Goal: Task Accomplishment & Management: Use online tool/utility

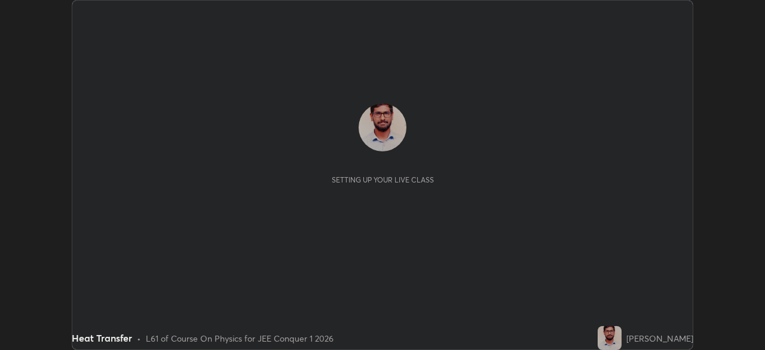
scroll to position [350, 764]
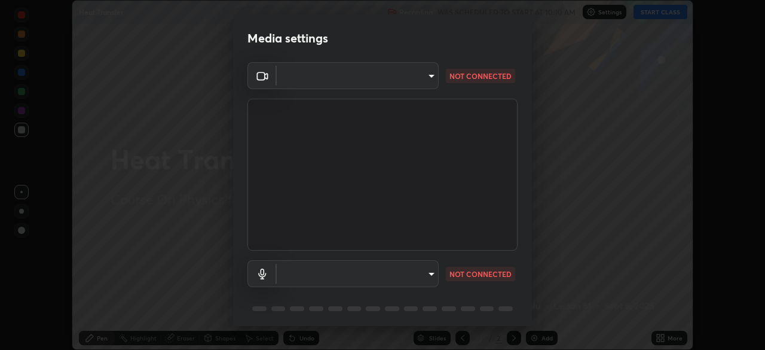
type input "50527fee232767433a6268031a92ed2c864fe79ca6b0d251abdcd02af7d04d94"
type input "default"
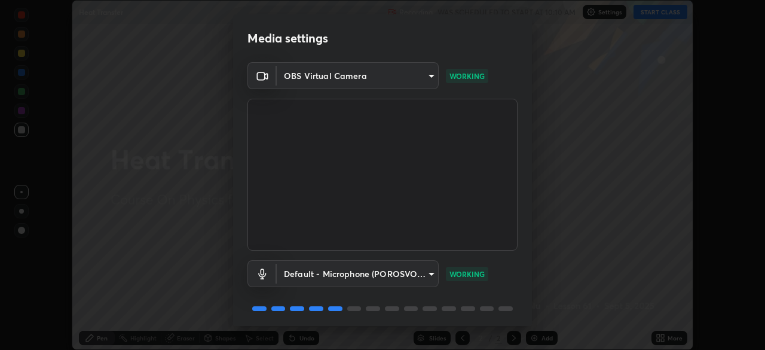
scroll to position [42, 0]
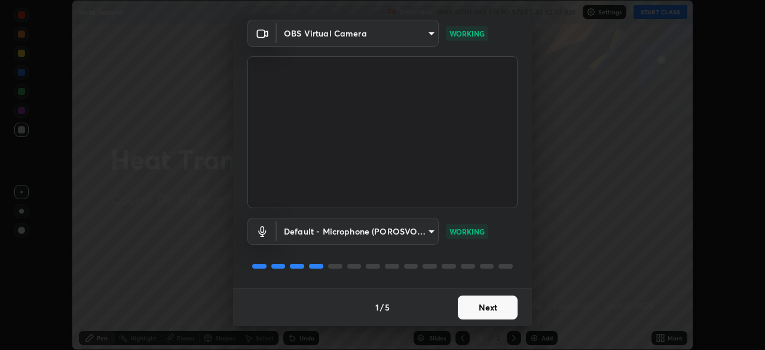
click at [467, 304] on button "Next" at bounding box center [488, 307] width 60 height 24
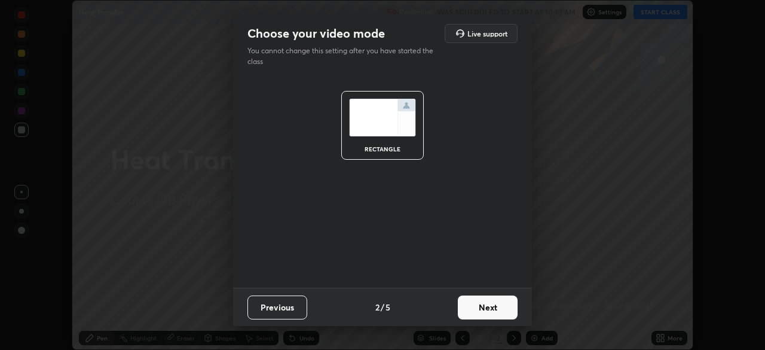
click at [470, 310] on button "Next" at bounding box center [488, 307] width 60 height 24
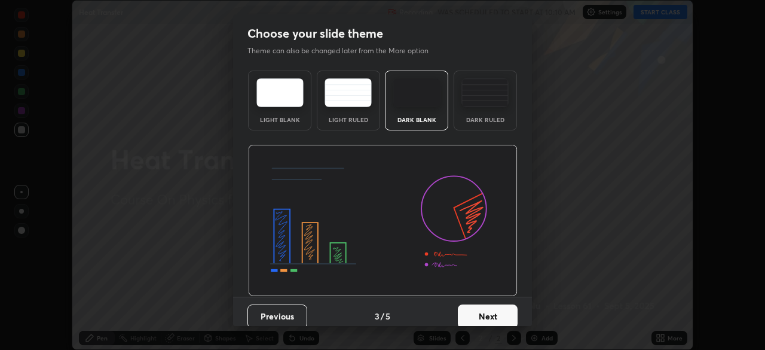
click at [470, 314] on button "Next" at bounding box center [488, 316] width 60 height 24
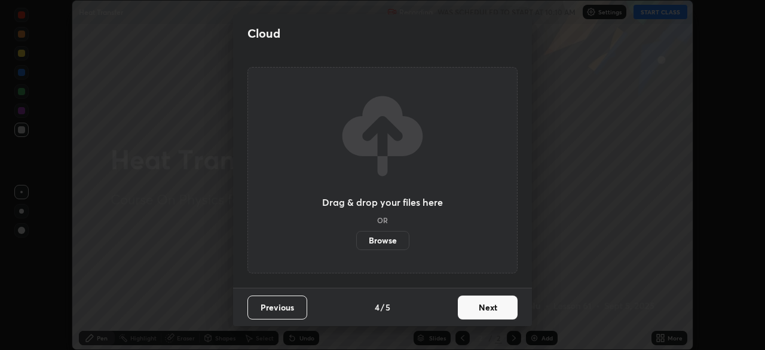
click at [473, 308] on button "Next" at bounding box center [488, 307] width 60 height 24
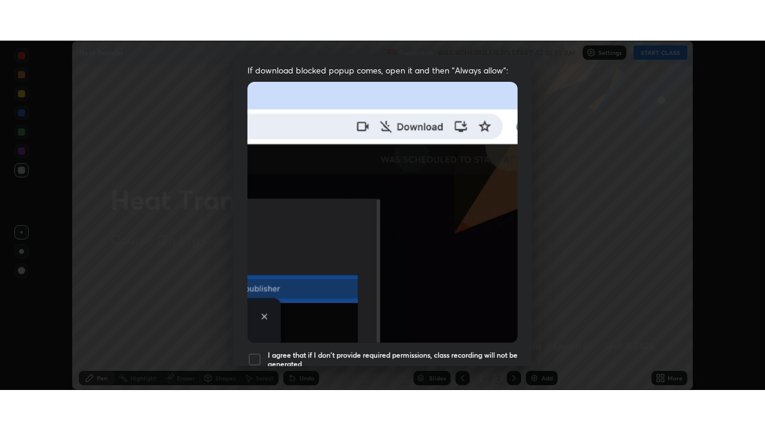
scroll to position [286, 0]
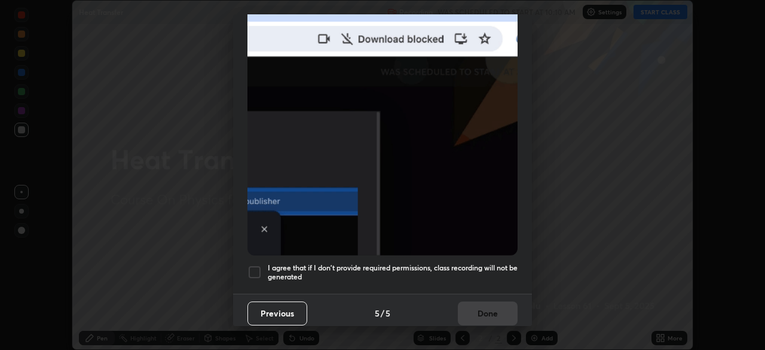
click at [255, 267] on div at bounding box center [254, 272] width 14 height 14
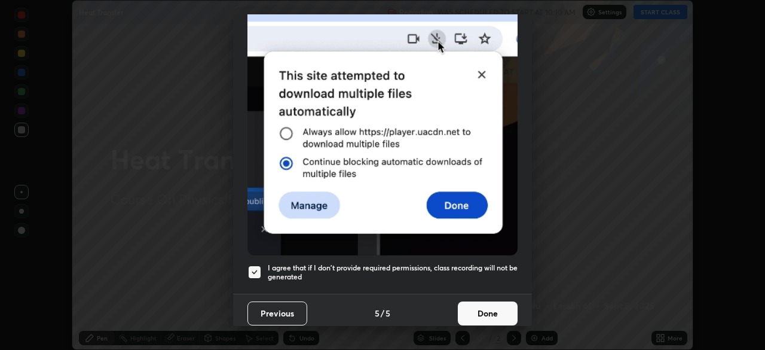
click at [475, 305] on button "Done" at bounding box center [488, 313] width 60 height 24
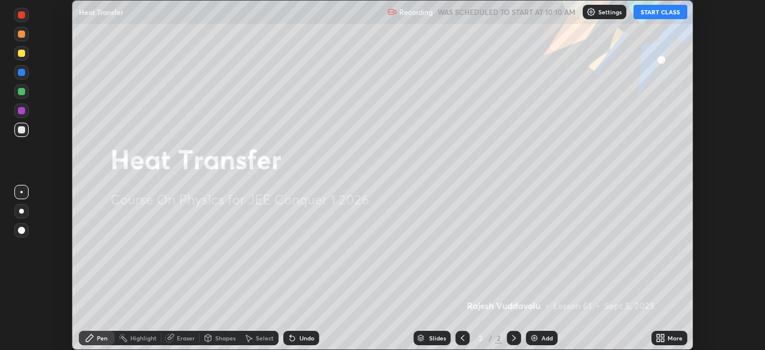
click at [653, 13] on button "START CLASS" at bounding box center [660, 12] width 54 height 14
click at [662, 335] on icon at bounding box center [662, 335] width 3 height 3
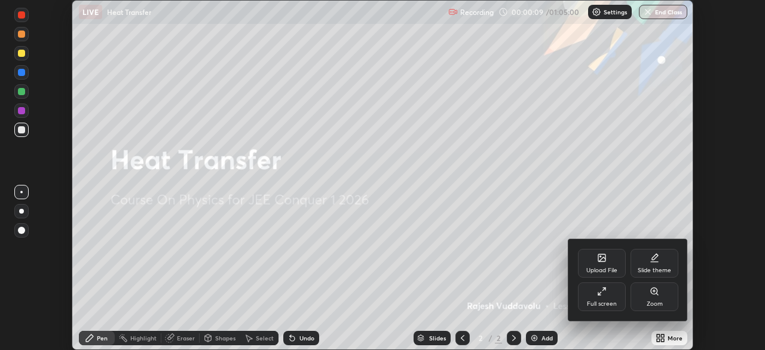
click at [620, 208] on div at bounding box center [382, 175] width 765 height 350
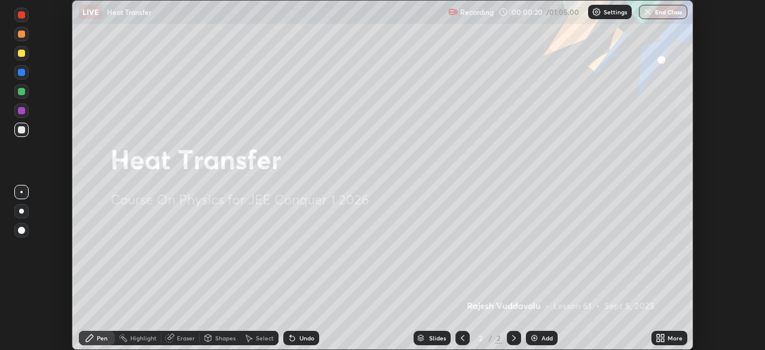
click at [668, 335] on div "More" at bounding box center [675, 338] width 15 height 6
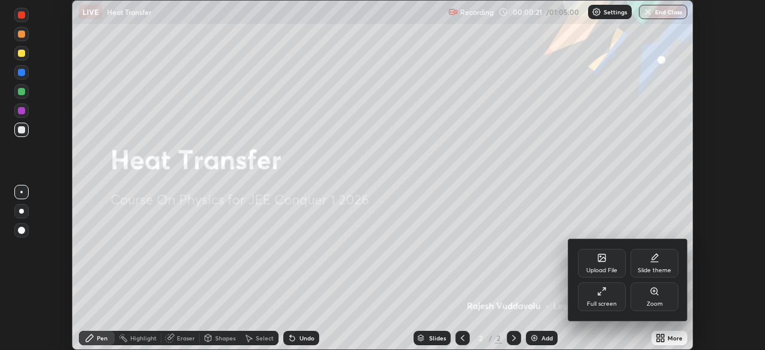
click at [602, 296] on div "Full screen" at bounding box center [602, 296] width 48 height 29
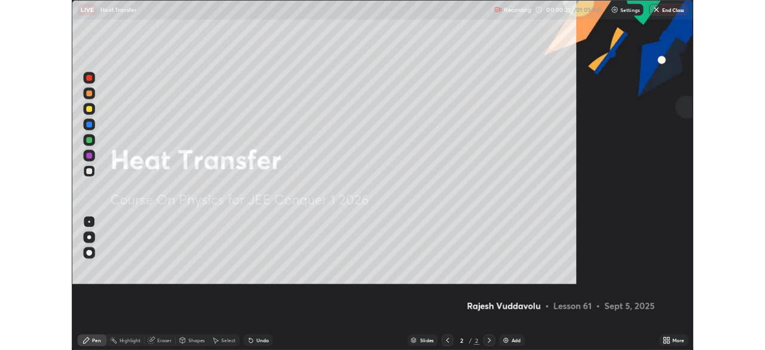
scroll to position [430, 765]
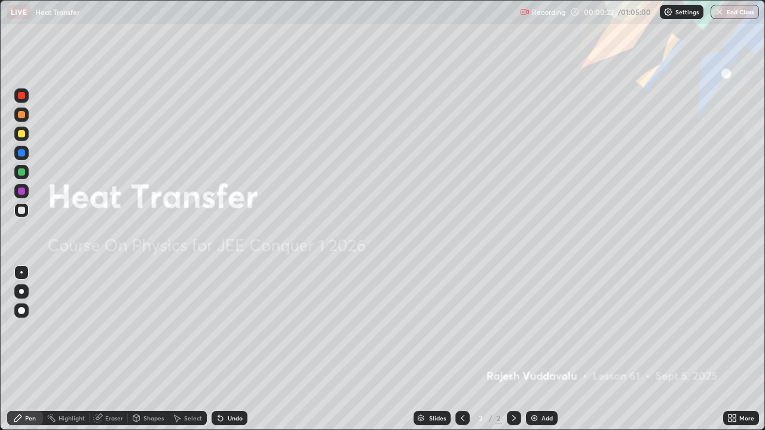
click at [541, 349] on div "Add" at bounding box center [546, 418] width 11 height 6
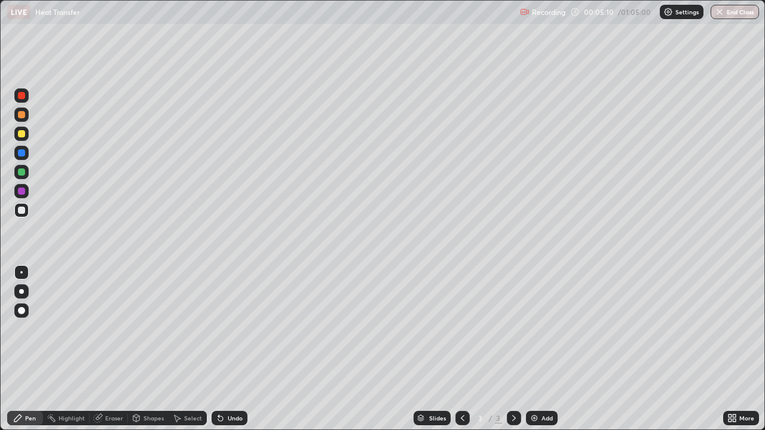
click at [148, 349] on div "Shapes" at bounding box center [153, 418] width 20 height 6
click at [185, 349] on div "Select" at bounding box center [193, 418] width 18 height 6
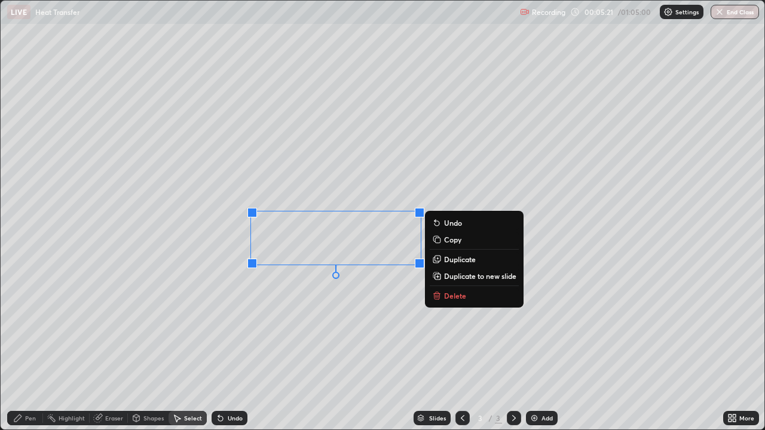
click at [454, 297] on p "Delete" at bounding box center [455, 296] width 22 height 10
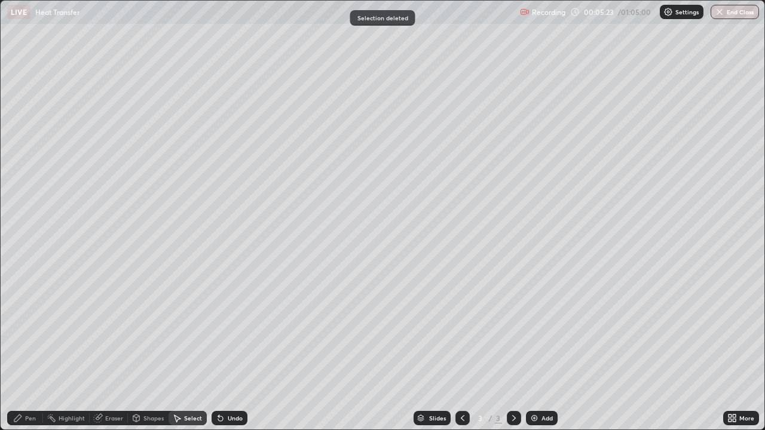
click at [27, 349] on div "Pen" at bounding box center [30, 418] width 11 height 6
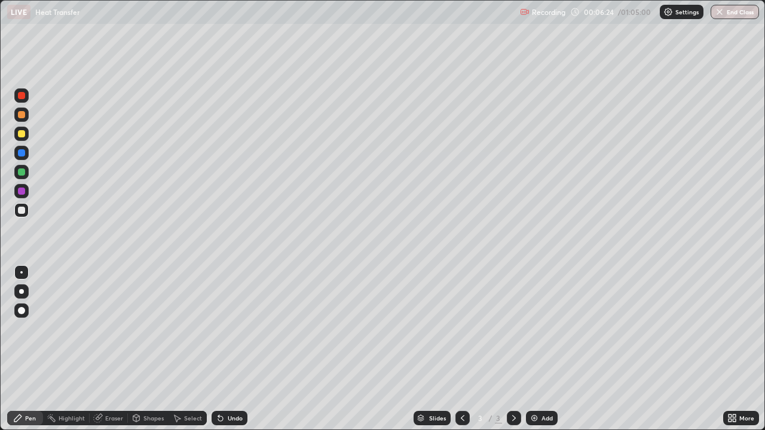
click at [232, 349] on div "Undo" at bounding box center [235, 418] width 15 height 6
click at [231, 349] on div "Undo" at bounding box center [235, 418] width 15 height 6
click at [229, 349] on div "Undo" at bounding box center [230, 418] width 36 height 14
click at [186, 349] on div "Select" at bounding box center [193, 418] width 18 height 6
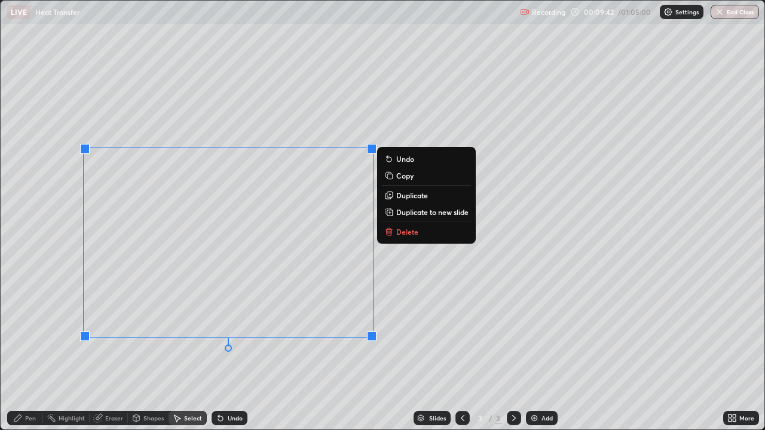
click at [404, 234] on p "Delete" at bounding box center [407, 232] width 22 height 10
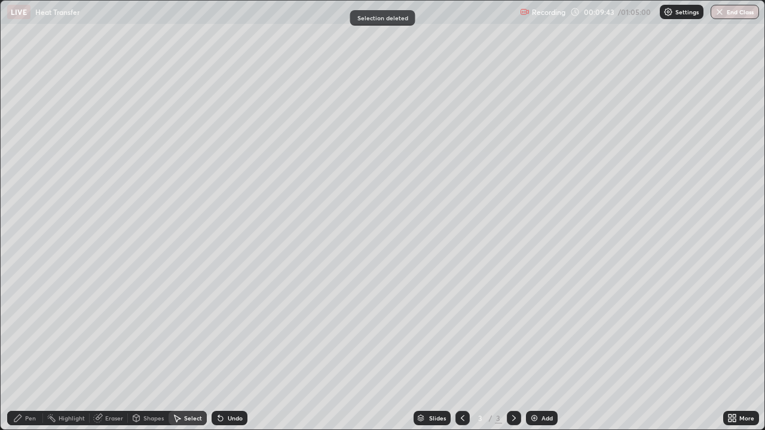
click at [30, 349] on div "Pen" at bounding box center [30, 418] width 11 height 6
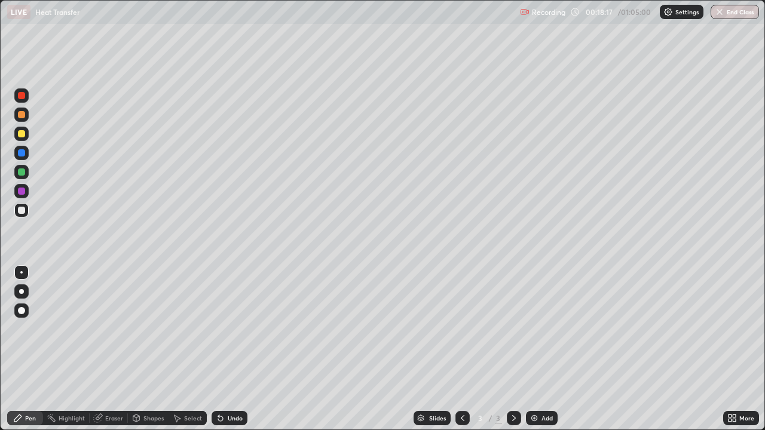
click at [534, 349] on img at bounding box center [534, 419] width 10 height 10
click at [186, 349] on div "Select" at bounding box center [188, 418] width 38 height 14
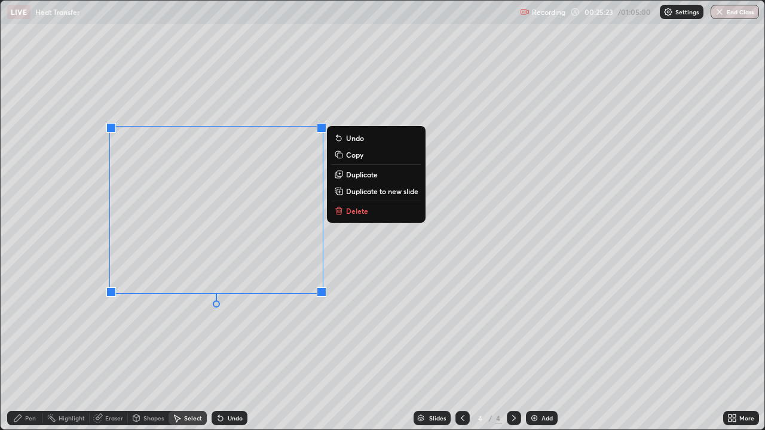
click at [353, 209] on p "Delete" at bounding box center [357, 211] width 22 height 10
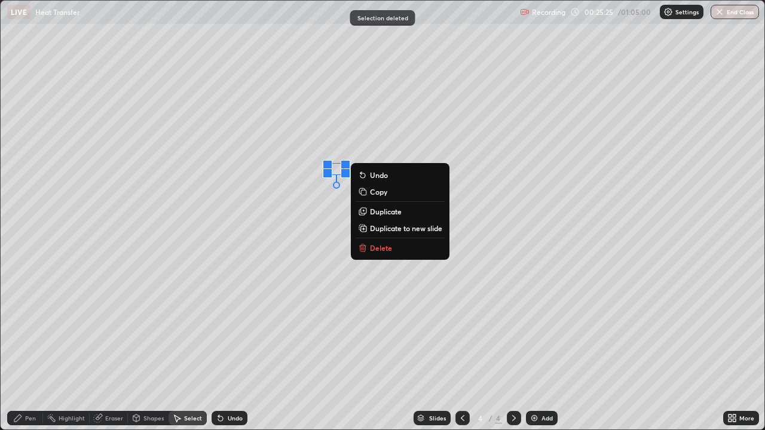
click at [381, 249] on p "Delete" at bounding box center [381, 248] width 22 height 10
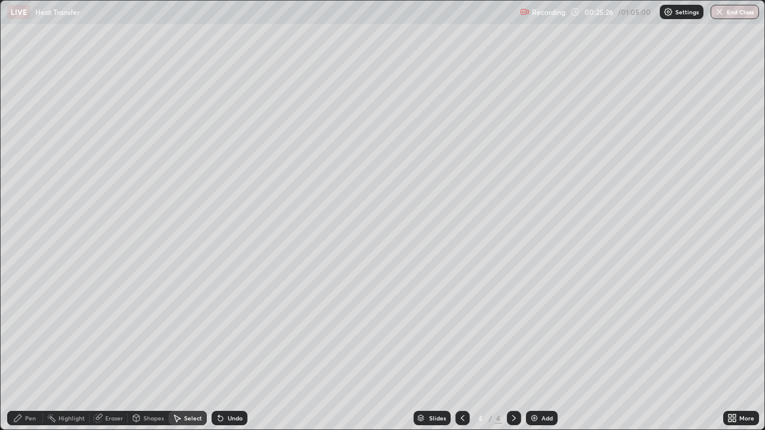
click at [41, 349] on div "Pen" at bounding box center [25, 418] width 36 height 14
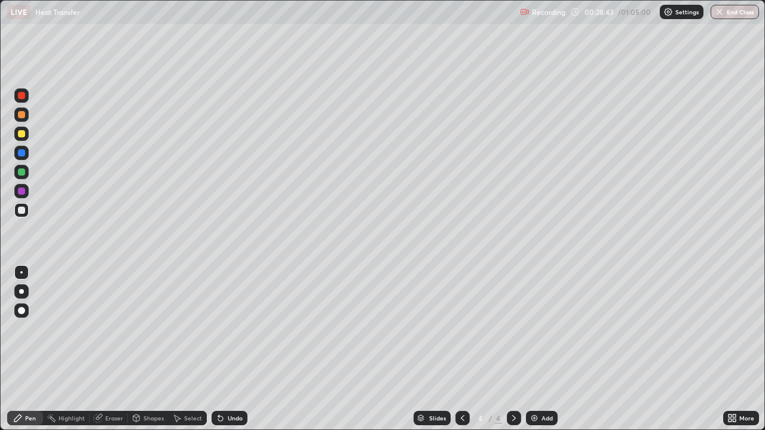
click at [529, 349] on img at bounding box center [534, 419] width 10 height 10
click at [231, 349] on div "Undo" at bounding box center [235, 418] width 15 height 6
click at [233, 349] on div "Undo" at bounding box center [235, 418] width 15 height 6
click at [228, 349] on div "Undo" at bounding box center [235, 418] width 15 height 6
click at [231, 349] on div "Undo" at bounding box center [235, 418] width 15 height 6
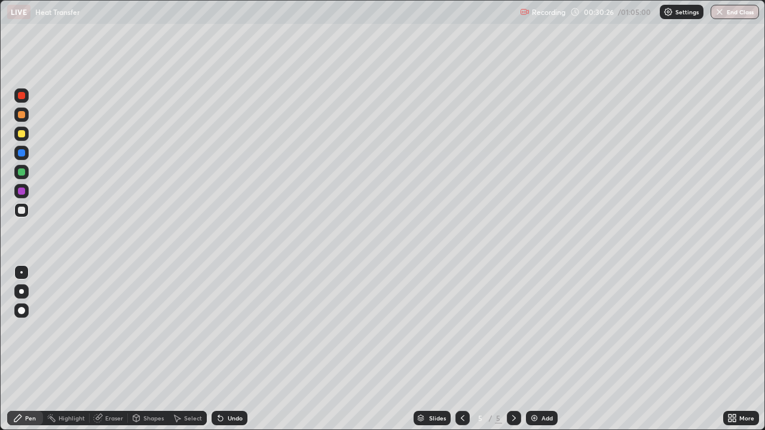
click at [231, 349] on div "Undo" at bounding box center [230, 418] width 36 height 14
click at [232, 349] on div "Undo" at bounding box center [230, 418] width 36 height 14
click at [234, 349] on div "Undo" at bounding box center [230, 418] width 36 height 14
click at [230, 349] on div "Undo" at bounding box center [230, 418] width 36 height 14
click at [730, 349] on icon at bounding box center [729, 416] width 3 height 3
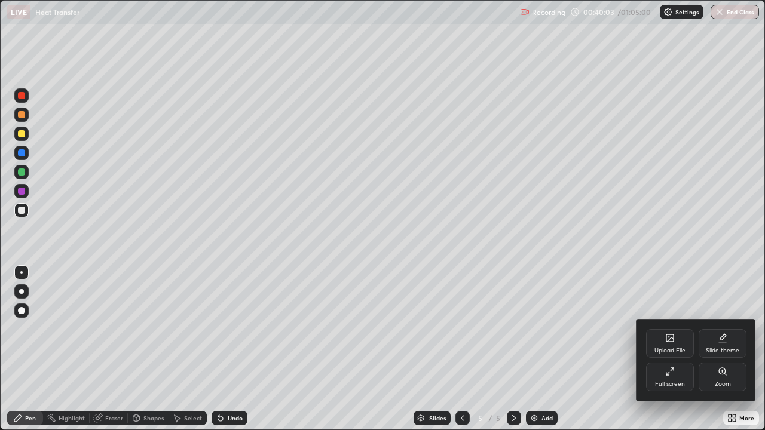
click at [668, 349] on icon at bounding box center [667, 373] width 3 height 3
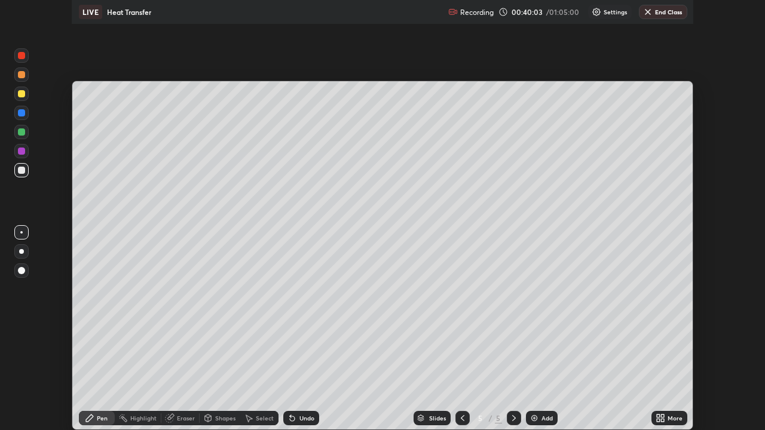
scroll to position [59409, 58993]
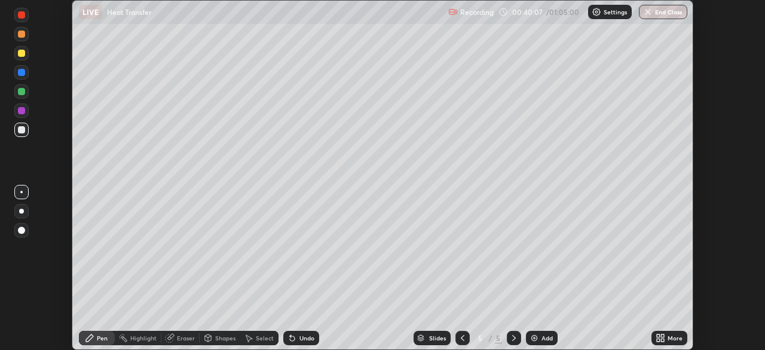
click at [659, 338] on icon at bounding box center [661, 338] width 10 height 10
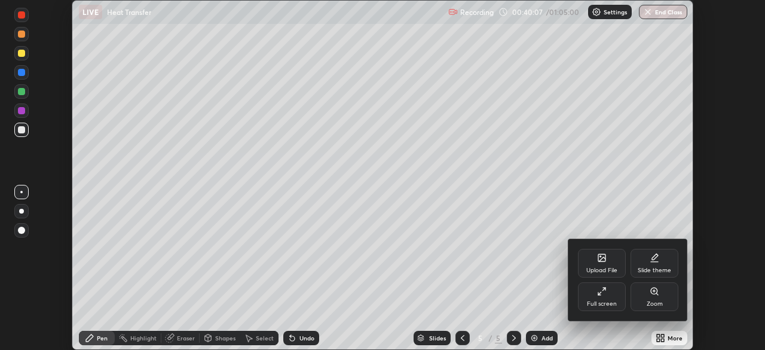
click at [603, 305] on div "Full screen" at bounding box center [602, 304] width 30 height 6
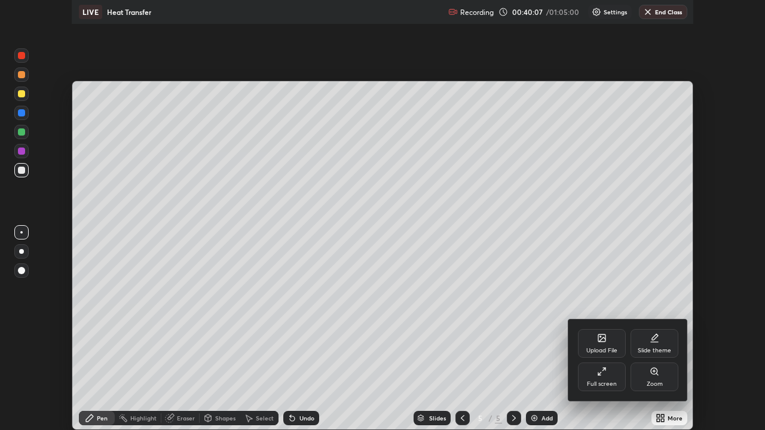
scroll to position [430, 765]
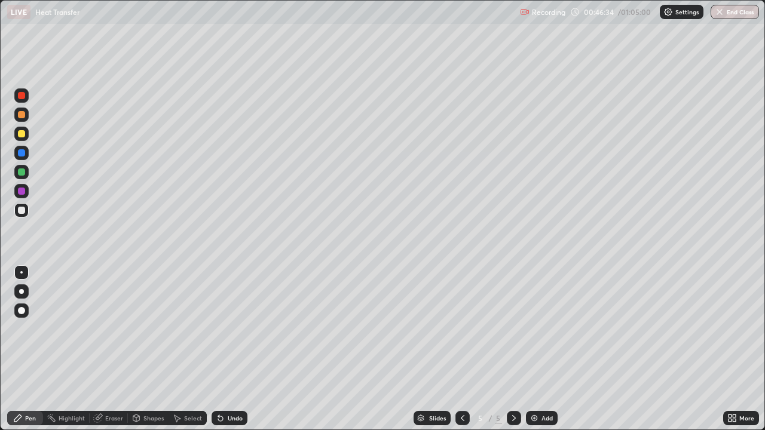
click at [109, 349] on div "Eraser" at bounding box center [114, 418] width 18 height 6
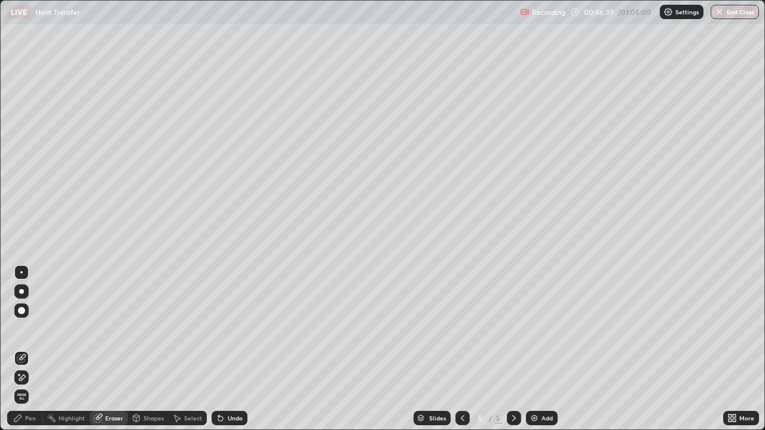
click at [31, 349] on div "Pen" at bounding box center [30, 418] width 11 height 6
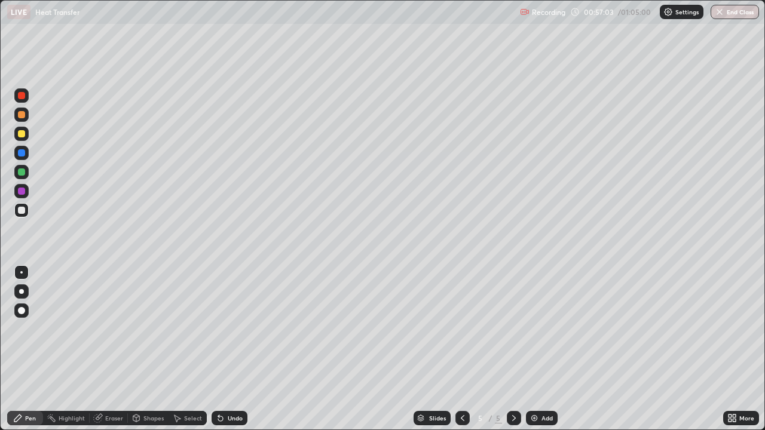
click at [538, 349] on img at bounding box center [534, 419] width 10 height 10
click at [541, 349] on div "Add" at bounding box center [546, 418] width 11 height 6
click at [545, 349] on div "Add" at bounding box center [546, 418] width 11 height 6
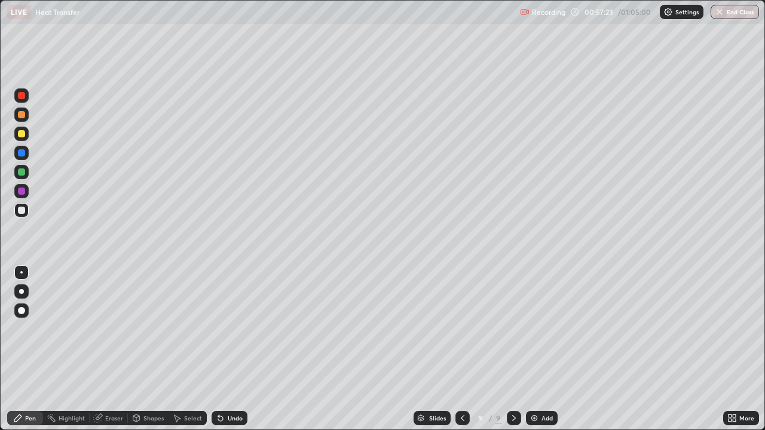
click at [538, 349] on div "Add" at bounding box center [542, 418] width 32 height 14
click at [544, 349] on div "Add" at bounding box center [542, 418] width 32 height 14
click at [541, 349] on div "Add" at bounding box center [546, 418] width 11 height 6
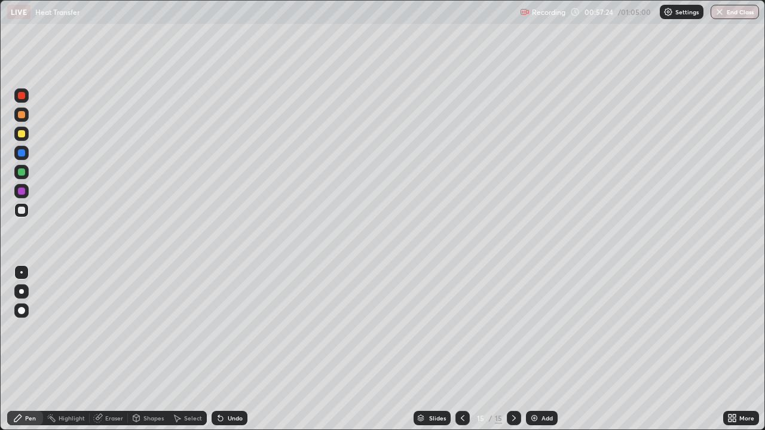
click at [540, 349] on div "Add" at bounding box center [542, 418] width 32 height 14
click at [539, 349] on div "Add" at bounding box center [542, 418] width 32 height 14
click at [538, 349] on div "Add" at bounding box center [542, 418] width 32 height 14
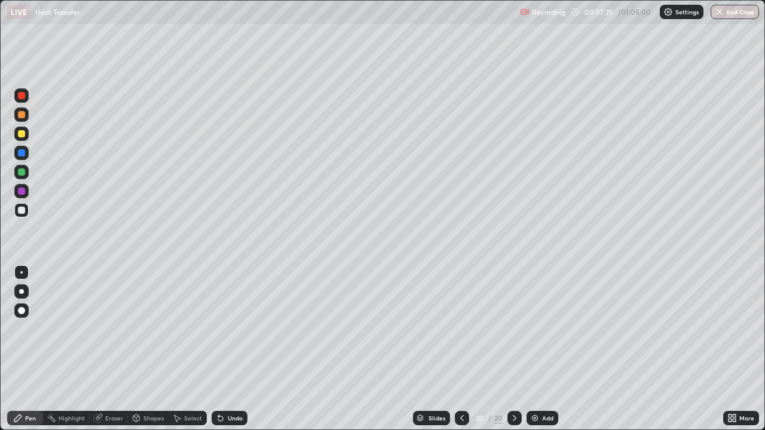
click at [539, 349] on div "Add" at bounding box center [542, 418] width 32 height 14
click at [540, 349] on div "Add" at bounding box center [542, 418] width 32 height 14
click at [539, 349] on div "Add" at bounding box center [542, 418] width 32 height 14
click at [538, 349] on div "Add" at bounding box center [542, 418] width 32 height 14
click at [539, 349] on div "Add" at bounding box center [542, 418] width 32 height 14
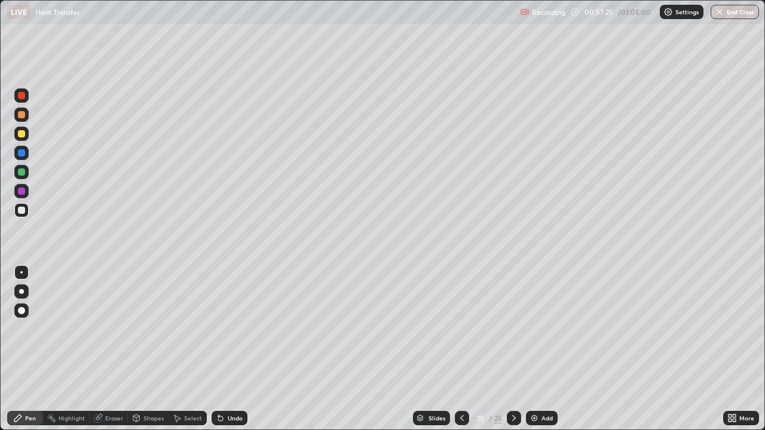
click at [540, 349] on div "Add" at bounding box center [542, 418] width 32 height 14
click at [539, 349] on div "Add" at bounding box center [542, 418] width 32 height 14
click at [541, 349] on div "Add" at bounding box center [546, 418] width 11 height 6
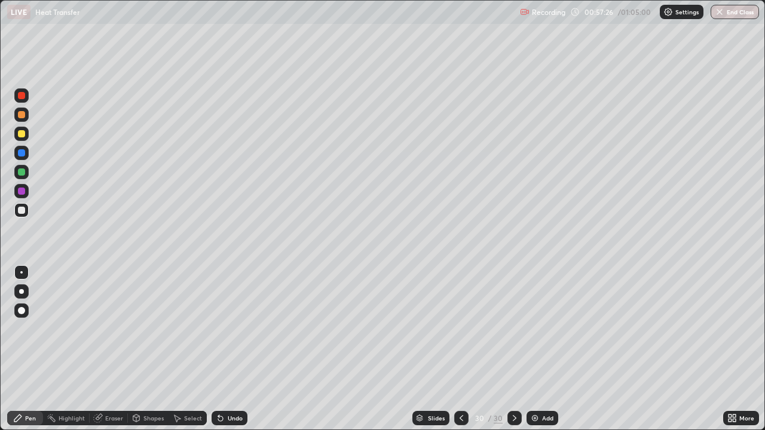
click at [538, 349] on img at bounding box center [535, 419] width 10 height 10
click at [536, 349] on img at bounding box center [535, 419] width 10 height 10
click at [535, 349] on img at bounding box center [534, 419] width 10 height 10
click at [541, 349] on div "Add" at bounding box center [542, 418] width 32 height 14
click at [543, 349] on div "Add" at bounding box center [542, 418] width 32 height 14
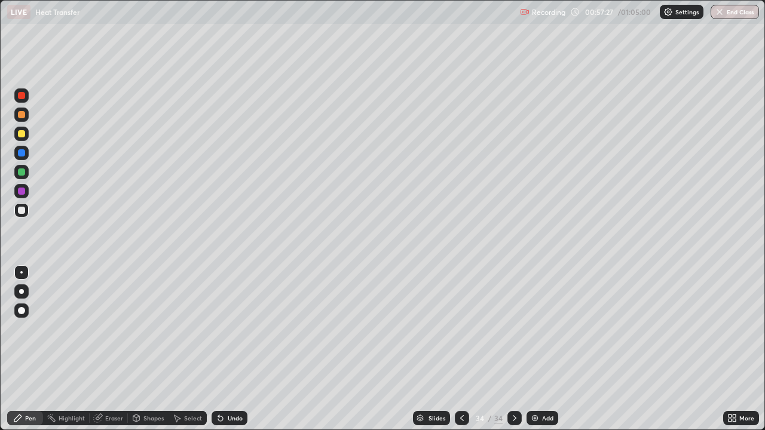
click at [538, 349] on div "Add" at bounding box center [542, 418] width 32 height 14
click at [538, 349] on img at bounding box center [535, 419] width 10 height 10
click at [538, 349] on div "Add" at bounding box center [542, 418] width 32 height 14
click at [542, 349] on div "Add" at bounding box center [547, 418] width 11 height 6
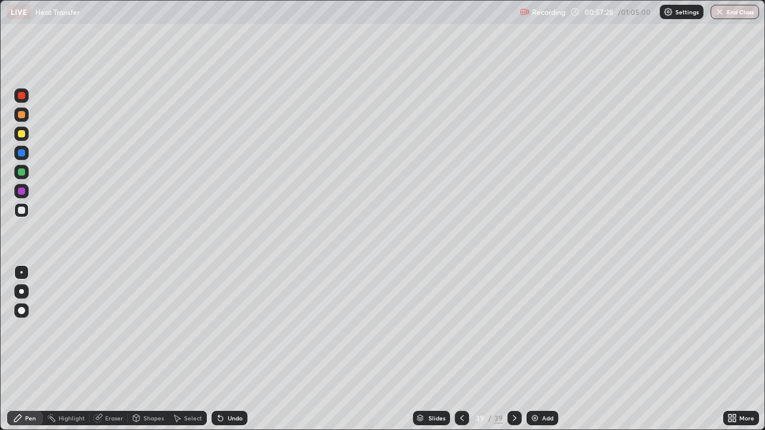
click at [540, 349] on div "Add" at bounding box center [542, 418] width 32 height 14
click at [542, 349] on div "Add" at bounding box center [542, 418] width 32 height 14
click at [543, 349] on div "Add" at bounding box center [542, 418] width 32 height 14
click at [546, 349] on div "Add" at bounding box center [542, 418] width 32 height 14
click at [545, 349] on div "Add" at bounding box center [542, 418] width 32 height 14
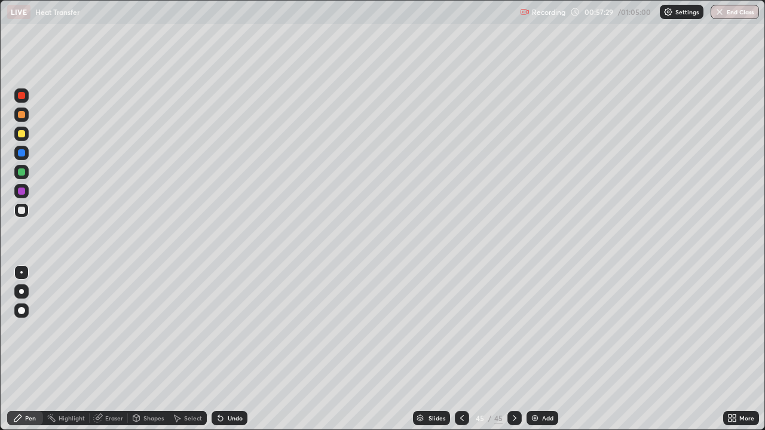
click at [549, 349] on div "Add" at bounding box center [542, 418] width 32 height 14
click at [547, 349] on div "Add" at bounding box center [542, 418] width 32 height 14
click at [542, 349] on div "Add" at bounding box center [546, 418] width 11 height 6
click at [540, 349] on div "Add" at bounding box center [542, 418] width 32 height 14
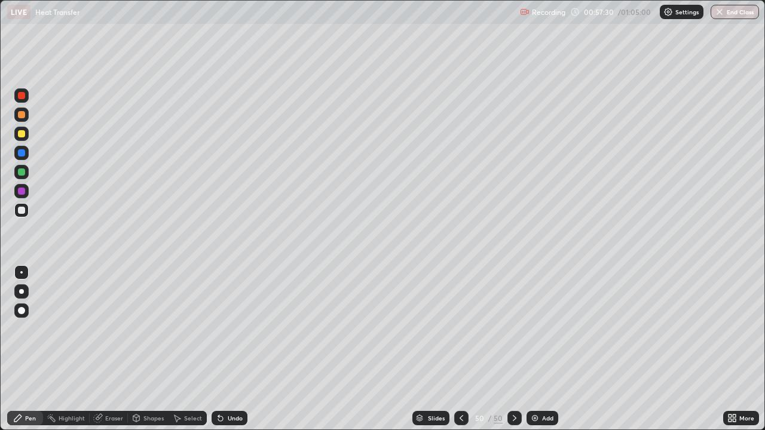
click at [540, 349] on div "Add" at bounding box center [542, 418] width 32 height 14
click at [538, 349] on div "Add" at bounding box center [542, 418] width 32 height 14
click at [539, 349] on div "Add" at bounding box center [542, 418] width 32 height 14
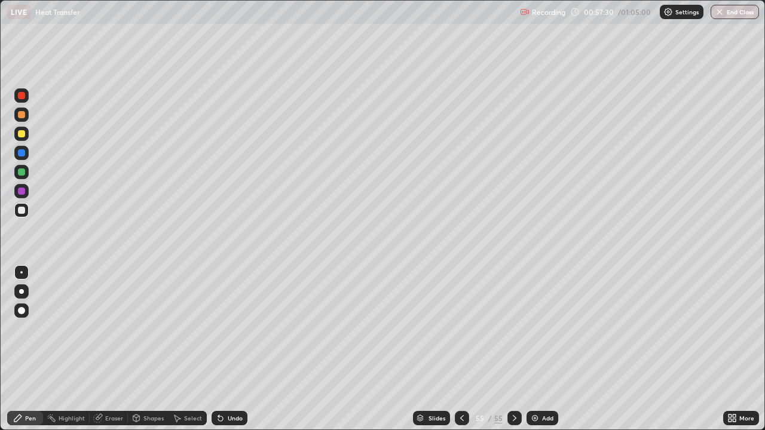
click at [535, 349] on div "Add" at bounding box center [542, 418] width 32 height 14
click at [455, 349] on div at bounding box center [462, 418] width 14 height 14
click at [461, 349] on icon at bounding box center [462, 419] width 10 height 10
click at [420, 349] on div "Slides" at bounding box center [431, 418] width 37 height 14
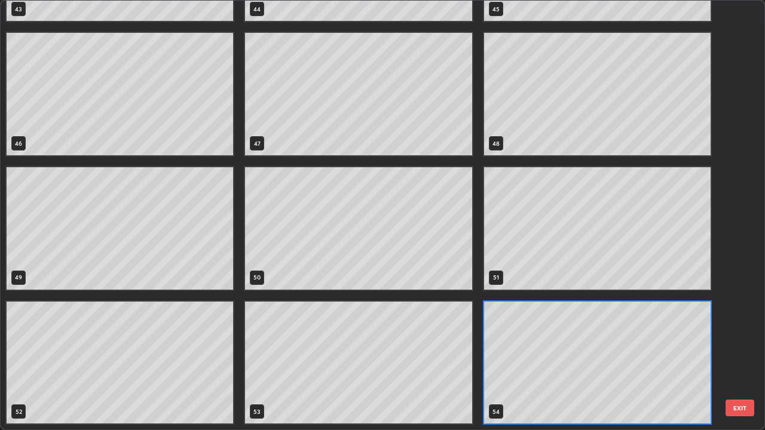
scroll to position [425, 758]
click at [233, 345] on div "52" at bounding box center [119, 363] width 229 height 125
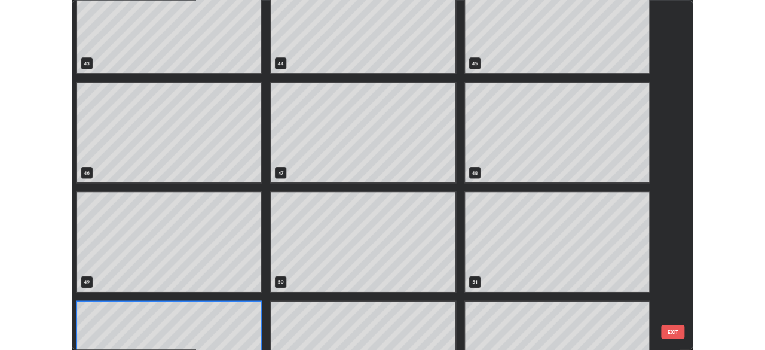
scroll to position [2121, 0]
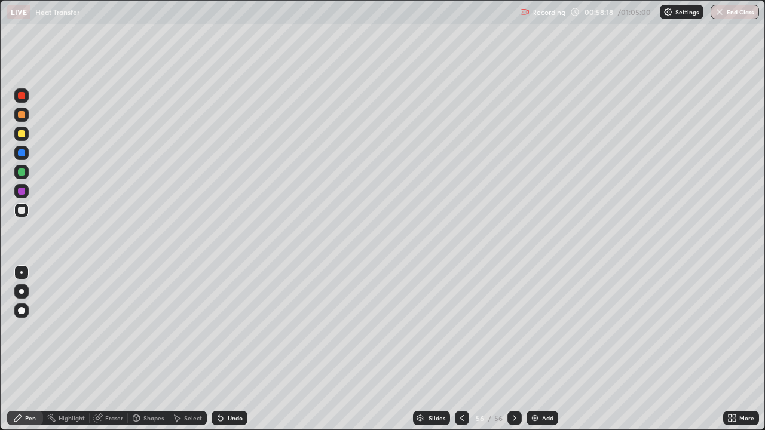
click at [218, 349] on icon at bounding box center [218, 415] width 1 height 1
click at [742, 17] on button "End Class" at bounding box center [735, 12] width 47 height 14
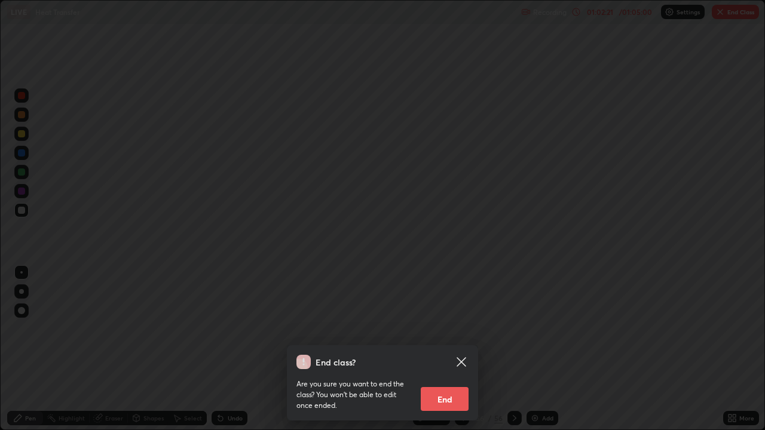
click at [445, 349] on button "End" at bounding box center [445, 399] width 48 height 24
click at [437, 349] on button "End" at bounding box center [445, 399] width 48 height 24
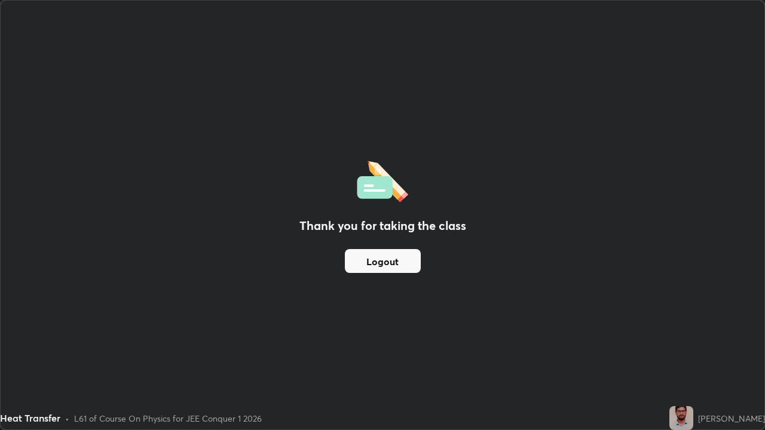
click at [394, 267] on button "Logout" at bounding box center [383, 261] width 76 height 24
click at [362, 262] on button "Logout" at bounding box center [383, 261] width 76 height 24
click at [376, 268] on button "Logout" at bounding box center [383, 261] width 76 height 24
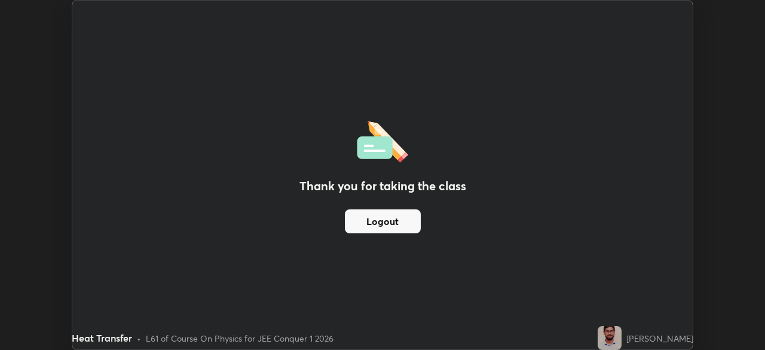
scroll to position [59409, 58993]
